Goal: Find specific page/section: Find specific page/section

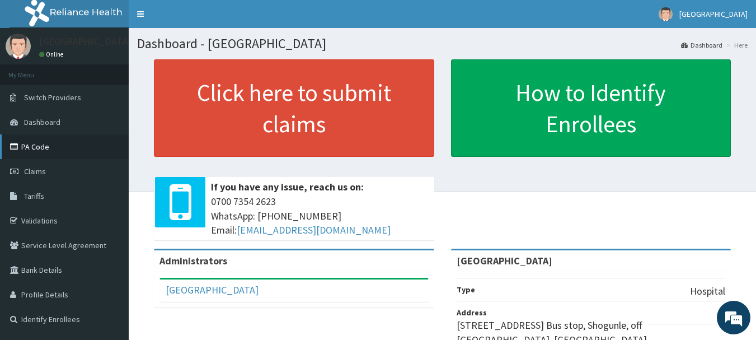
click at [24, 153] on link "PA Code" at bounding box center [64, 146] width 129 height 25
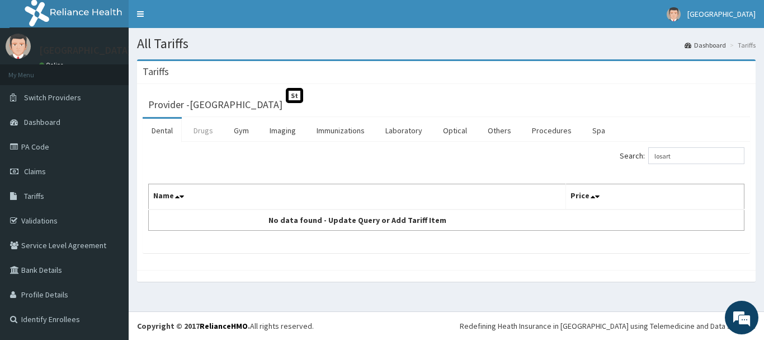
type input "losart"
click at [207, 136] on link "Drugs" at bounding box center [203, 131] width 37 height 24
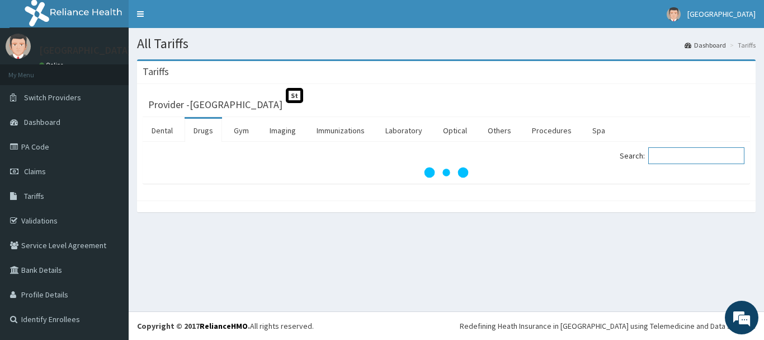
click at [669, 158] on input "Search:" at bounding box center [697, 155] width 96 height 17
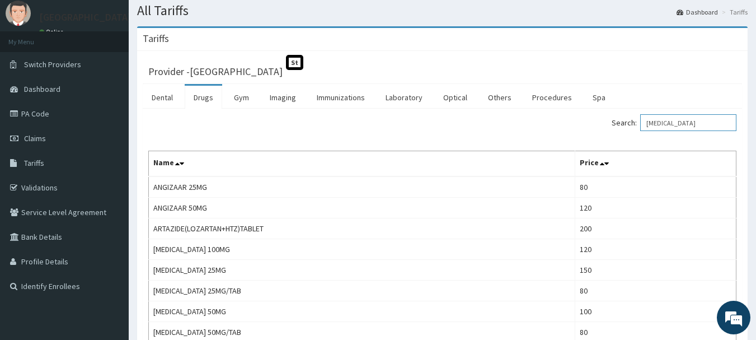
scroll to position [56, 0]
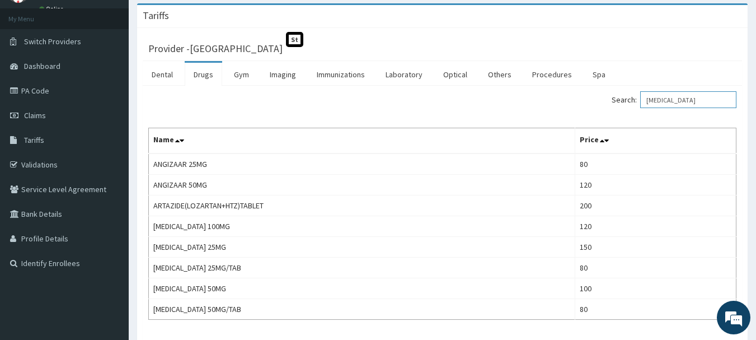
type input "[MEDICAL_DATA]"
click at [37, 94] on link "PA Code" at bounding box center [64, 90] width 129 height 25
